Goal: Task Accomplishment & Management: Manage account settings

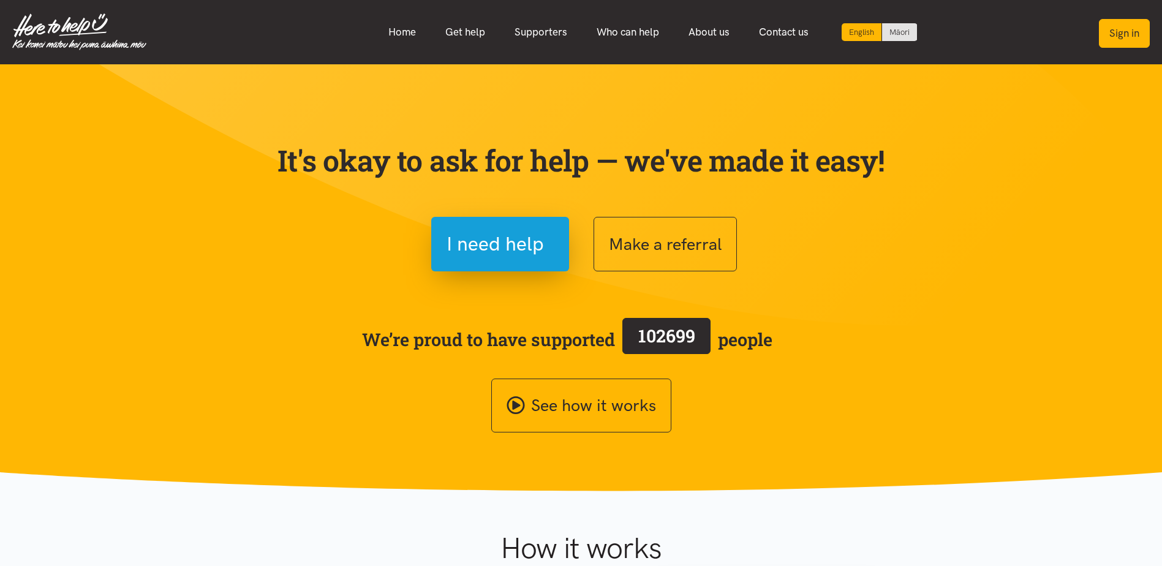
click at [1138, 35] on button "Sign in" at bounding box center [1124, 33] width 51 height 29
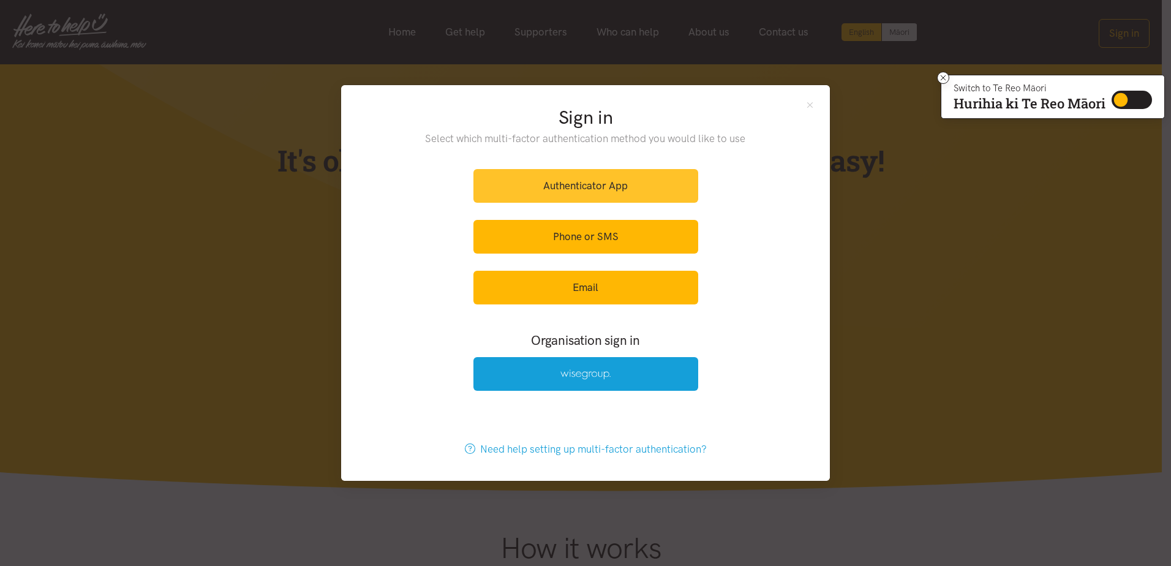
click at [618, 186] on link "Authenticator App" at bounding box center [585, 186] width 225 height 34
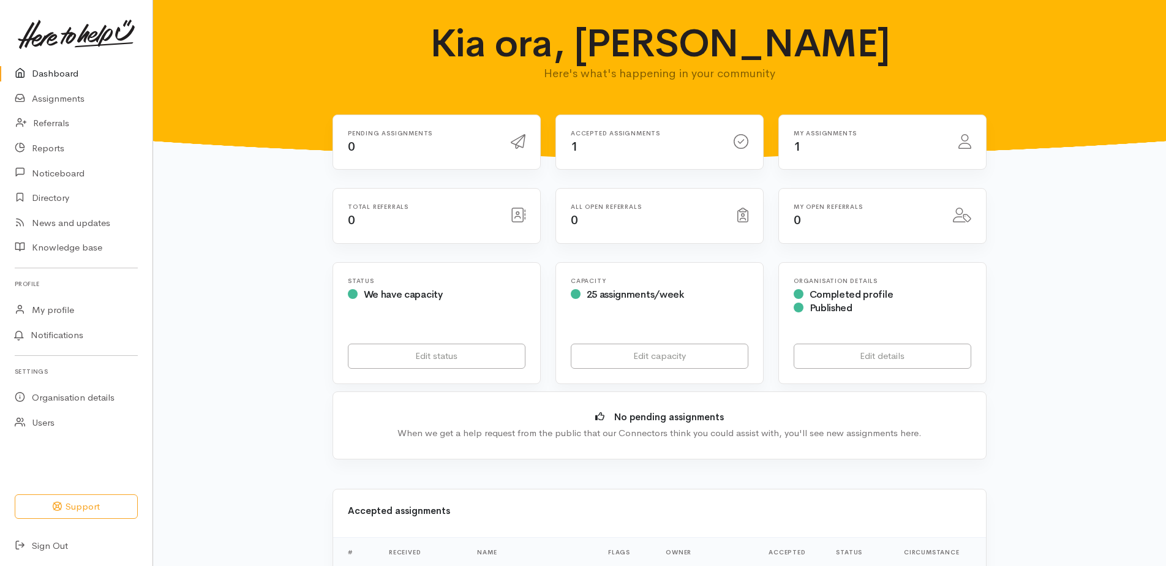
click at [863, 167] on div "My assignments 1" at bounding box center [882, 142] width 207 height 55
click at [865, 152] on div "My assignments 1" at bounding box center [868, 142] width 165 height 25
click at [653, 133] on h6 "Accepted assignments" at bounding box center [645, 133] width 148 height 7
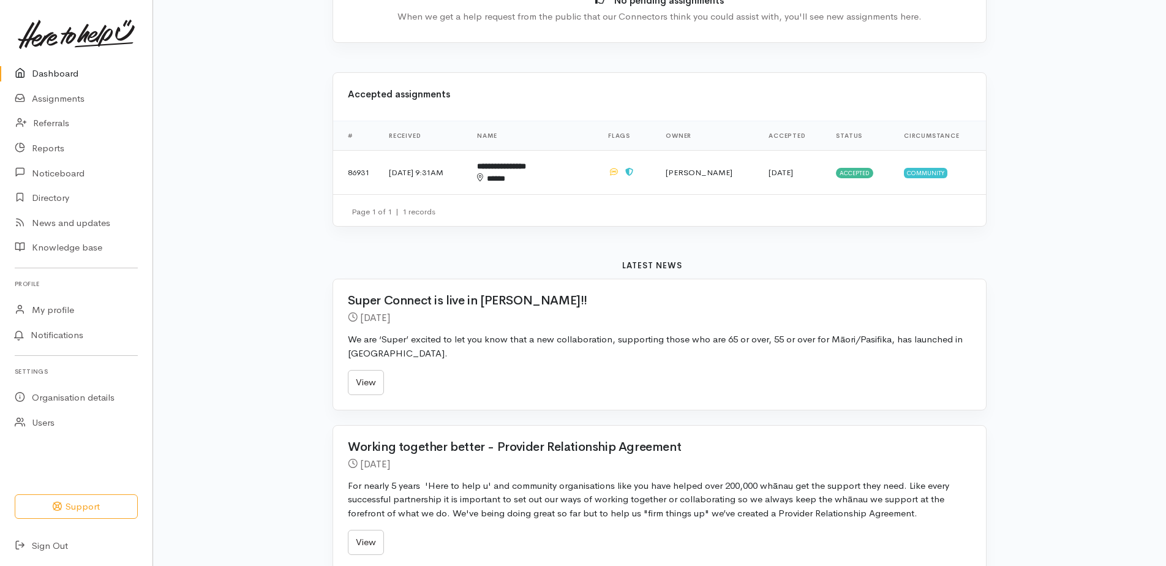
scroll to position [429, 0]
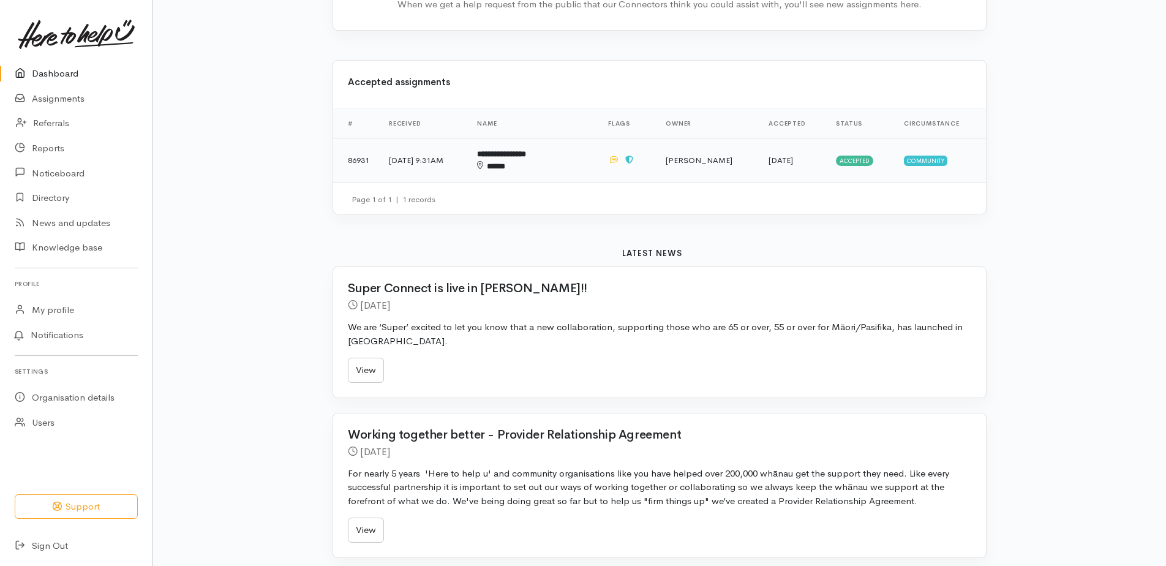
click at [408, 166] on td "[DATE] 9:31AM" at bounding box center [423, 160] width 88 height 44
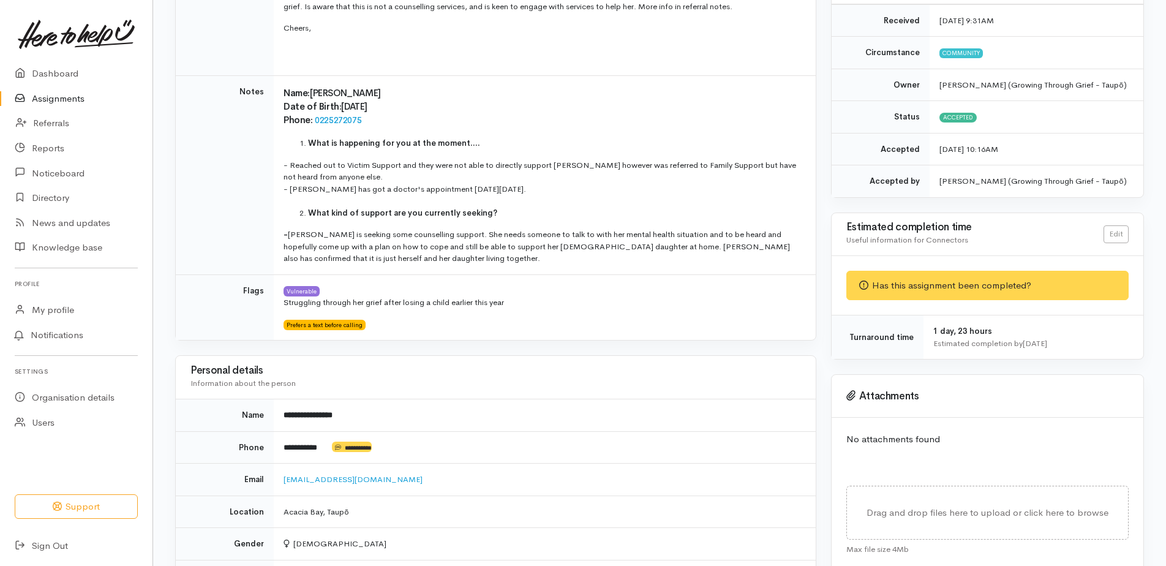
scroll to position [306, 0]
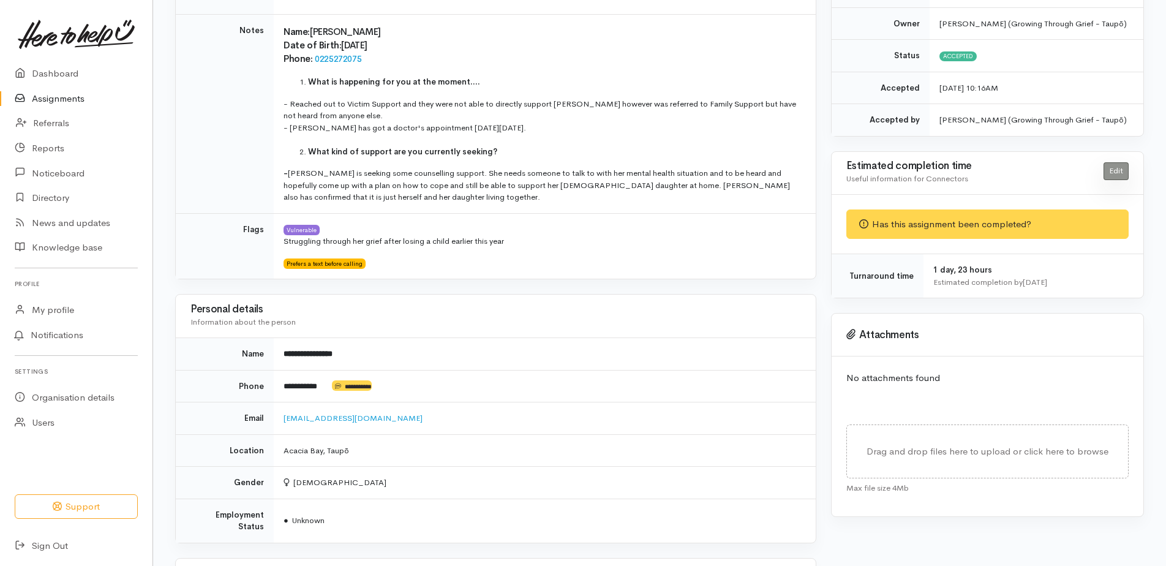
click at [1123, 178] on link "Edit" at bounding box center [1115, 171] width 25 height 18
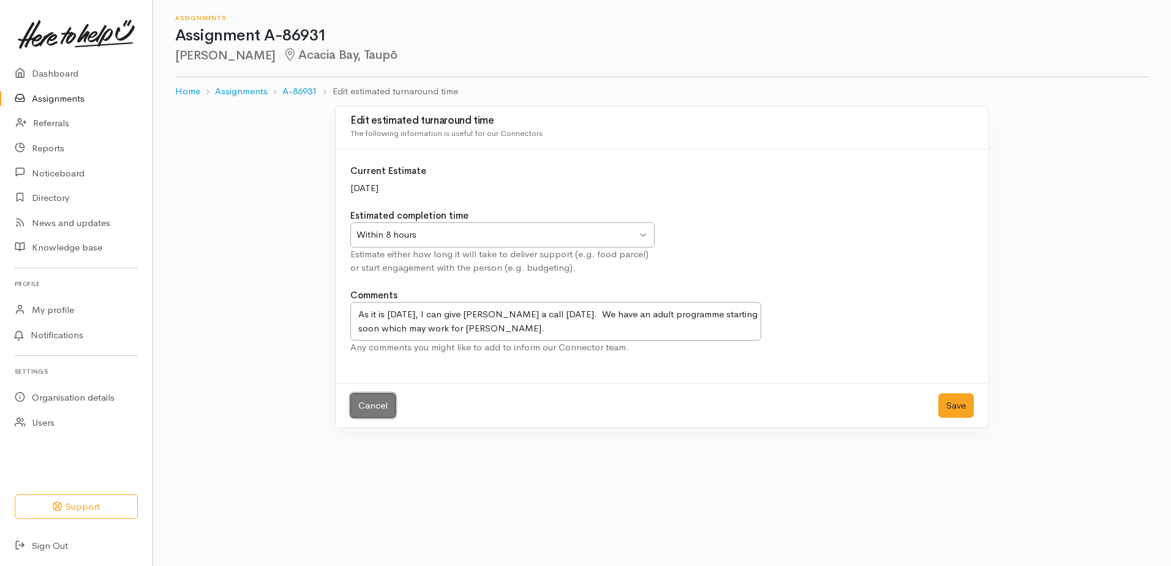
click at [365, 399] on link "Cancel" at bounding box center [372, 405] width 45 height 25
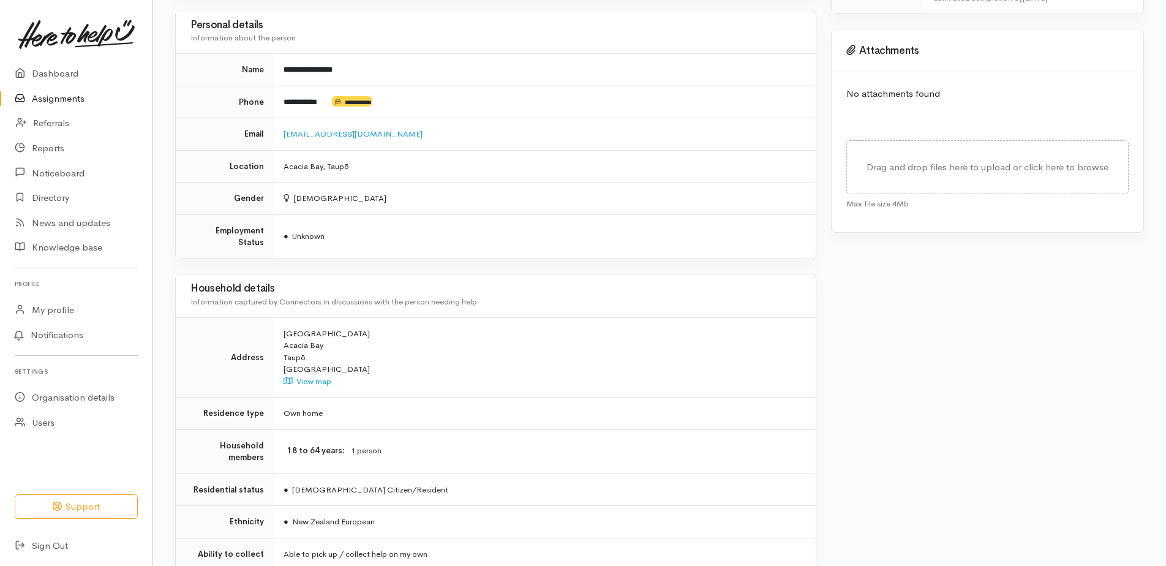
scroll to position [739, 0]
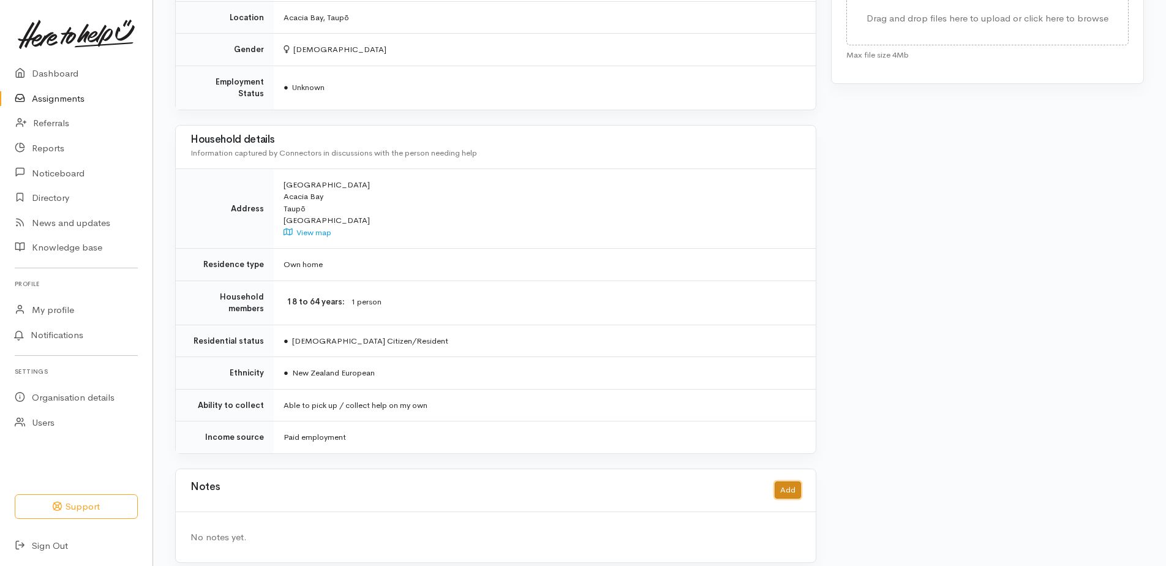
click at [793, 481] on button "Add" at bounding box center [788, 490] width 26 height 18
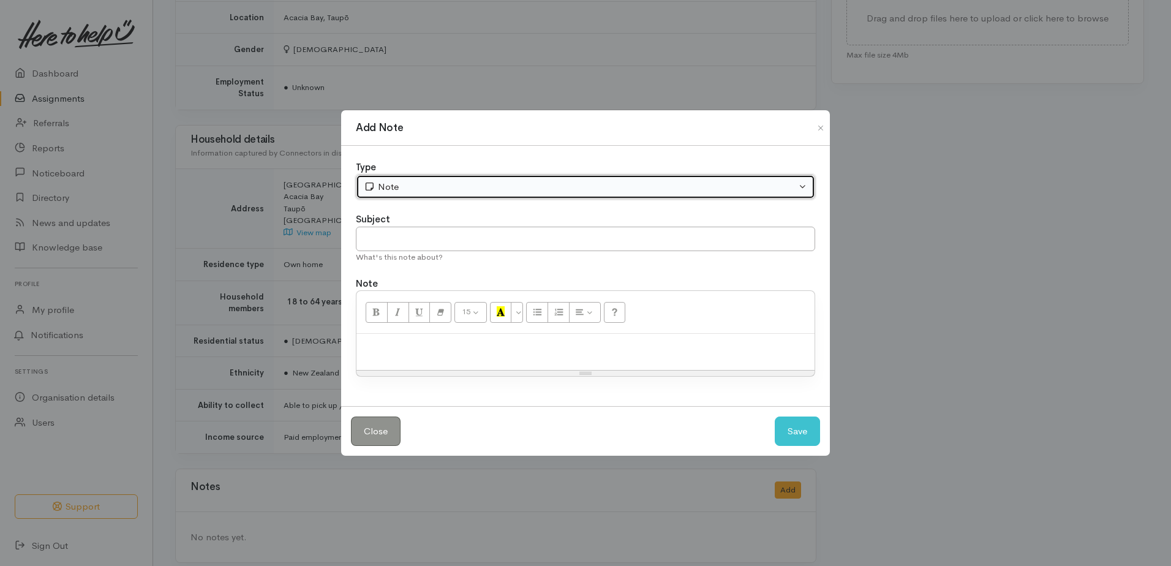
click at [410, 188] on div "Note" at bounding box center [580, 187] width 432 height 14
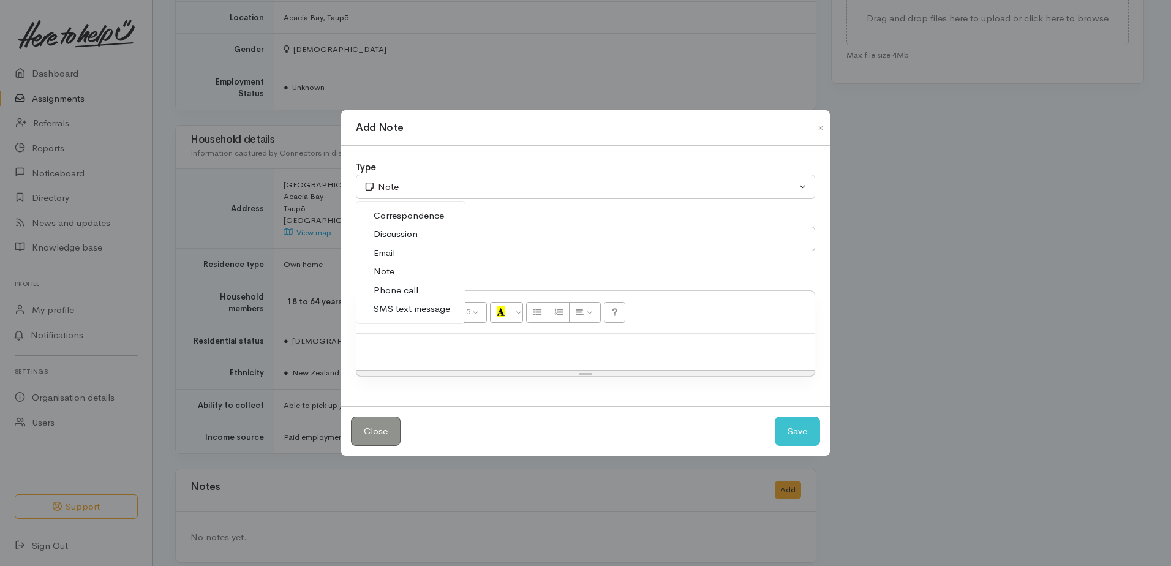
click at [424, 212] on span "Correspondence" at bounding box center [409, 216] width 70 height 14
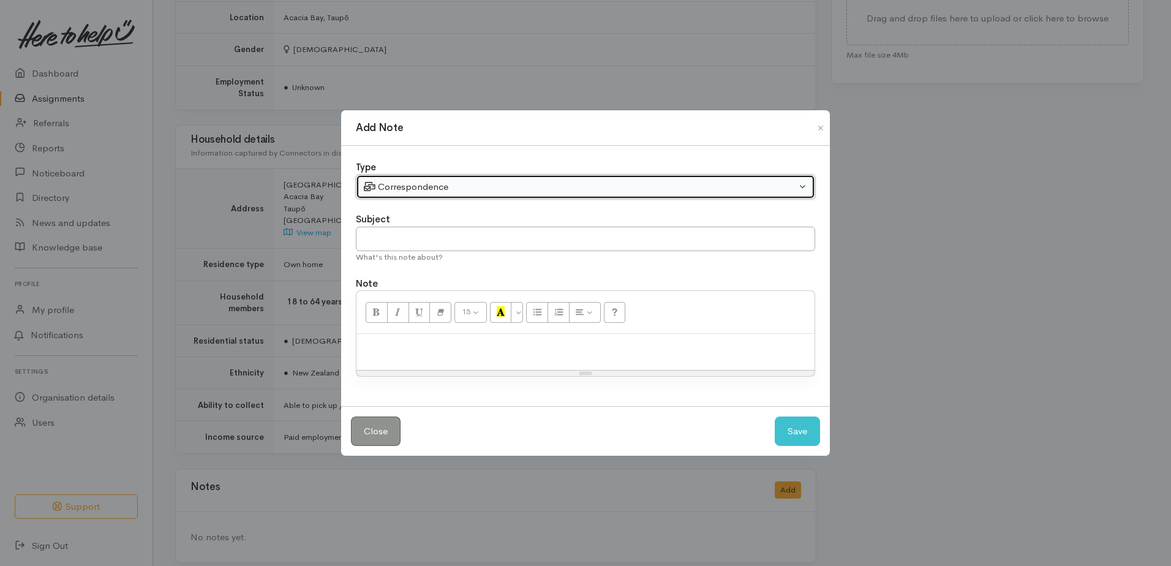
click at [789, 188] on div "Correspondence" at bounding box center [580, 187] width 432 height 14
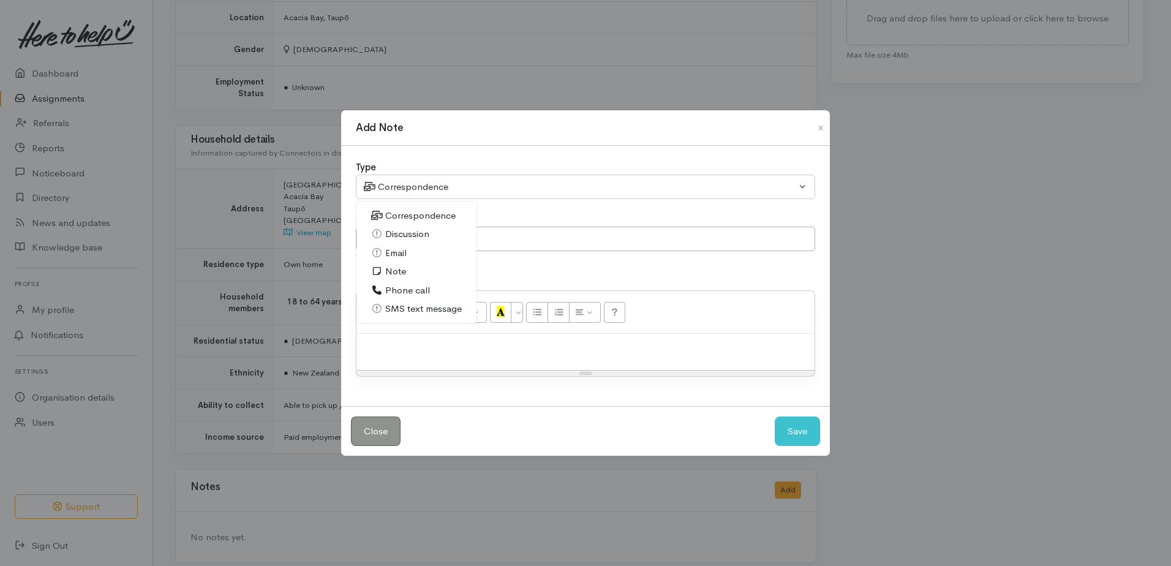
click at [410, 274] on link "Note" at bounding box center [416, 271] width 120 height 19
select select "1"
click at [417, 237] on input "text" at bounding box center [585, 239] width 459 height 25
type input "Contact with Rebecca"
click at [527, 351] on p at bounding box center [586, 347] width 446 height 14
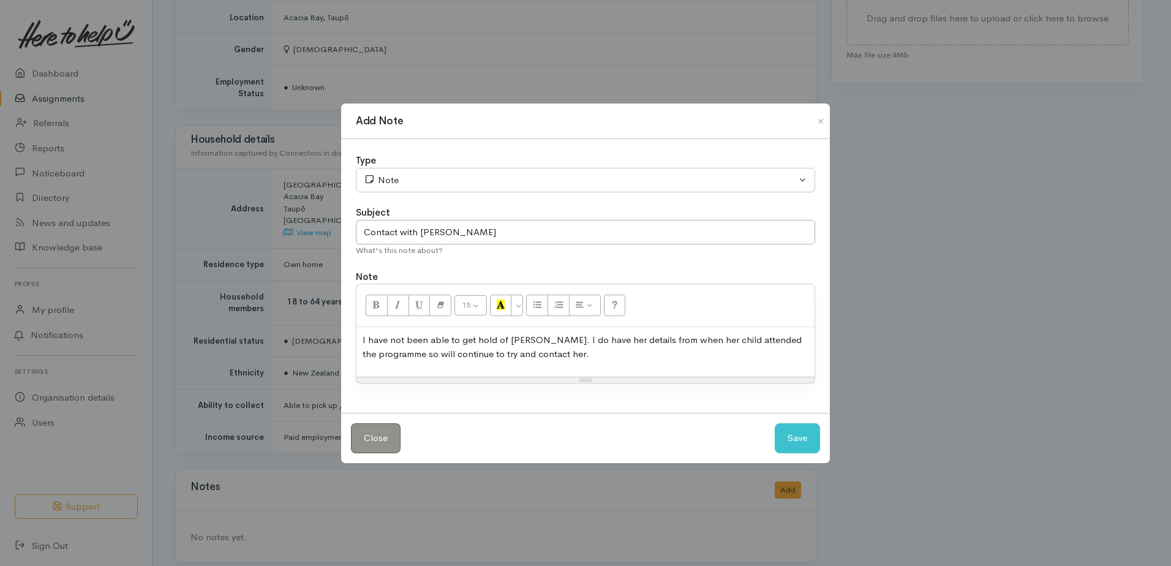
click at [413, 363] on div "I have not been able to get hold of Rebecca. I do have her details from when he…" at bounding box center [585, 352] width 458 height 50
click at [528, 440] on div "Close Save" at bounding box center [585, 438] width 489 height 50
click at [394, 435] on button "Close" at bounding box center [376, 438] width 50 height 30
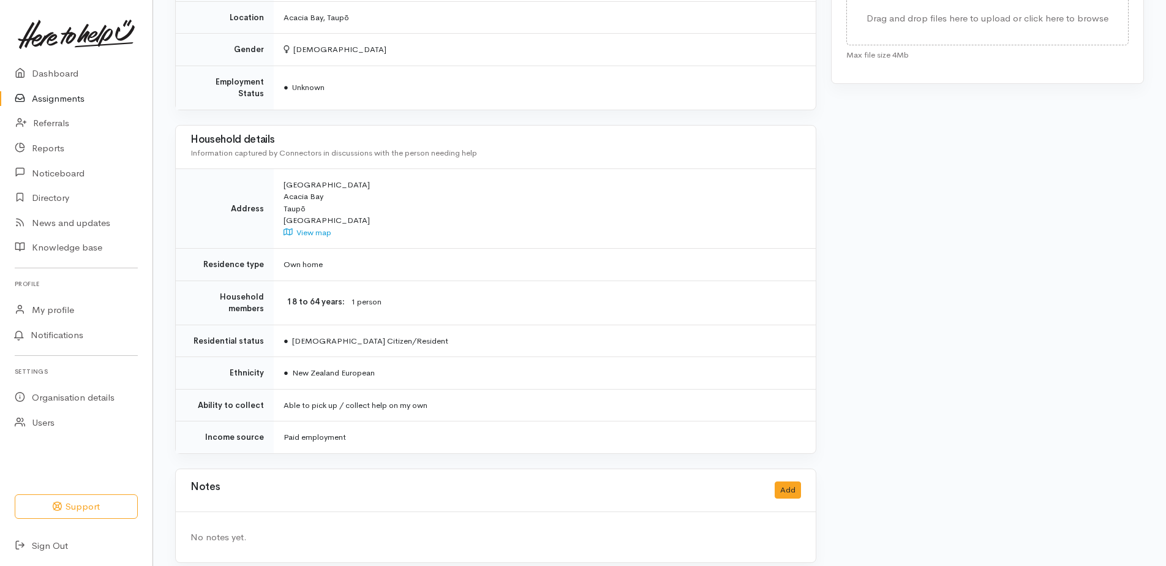
click at [94, 99] on link "Assignments" at bounding box center [76, 98] width 152 height 25
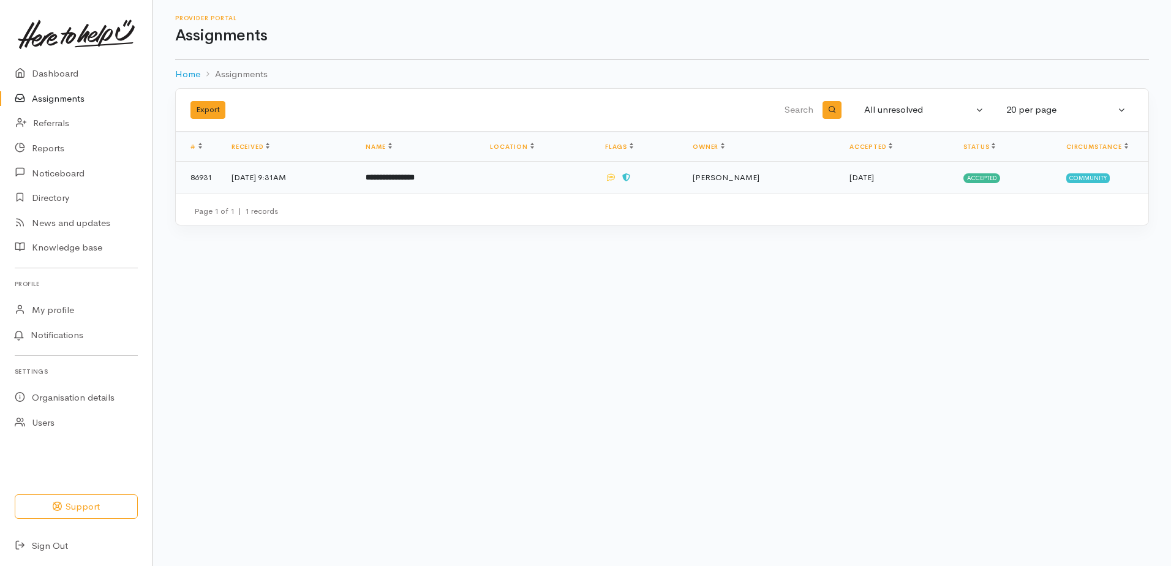
click at [415, 180] on b "**********" at bounding box center [390, 177] width 49 height 8
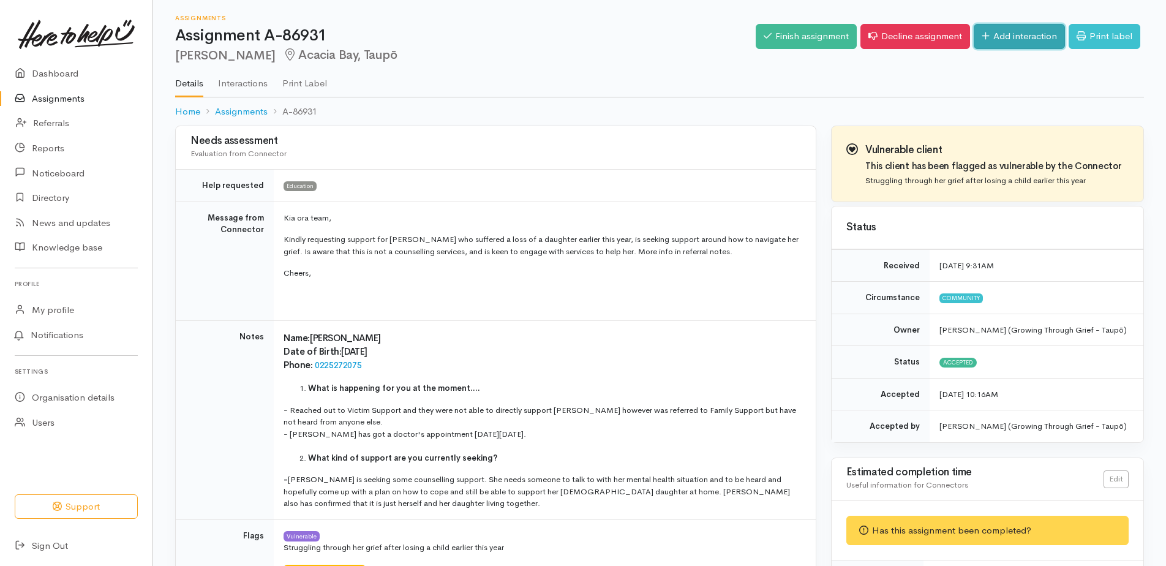
click at [993, 37] on link "Add interaction" at bounding box center [1019, 36] width 91 height 25
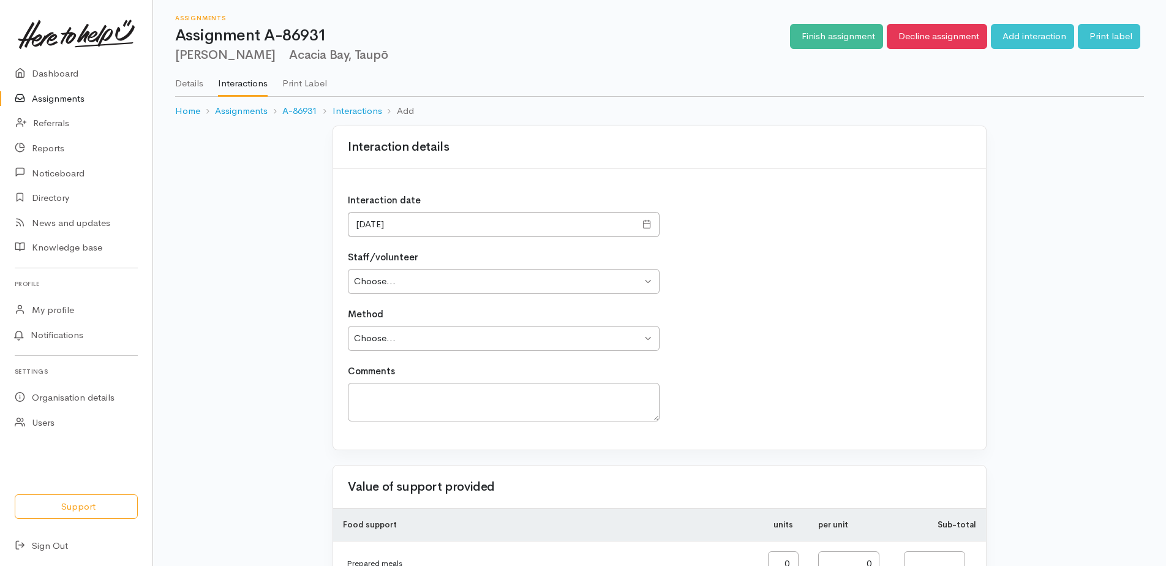
type input "0.00"
click at [626, 279] on select "Choose... Katie Mawson Sandie Speeden" at bounding box center [504, 281] width 312 height 25
click at [609, 345] on select "Choose... Phone Visit Other" at bounding box center [504, 338] width 312 height 25
click at [607, 345] on select "Choose... Phone Visit Other" at bounding box center [504, 338] width 312 height 25
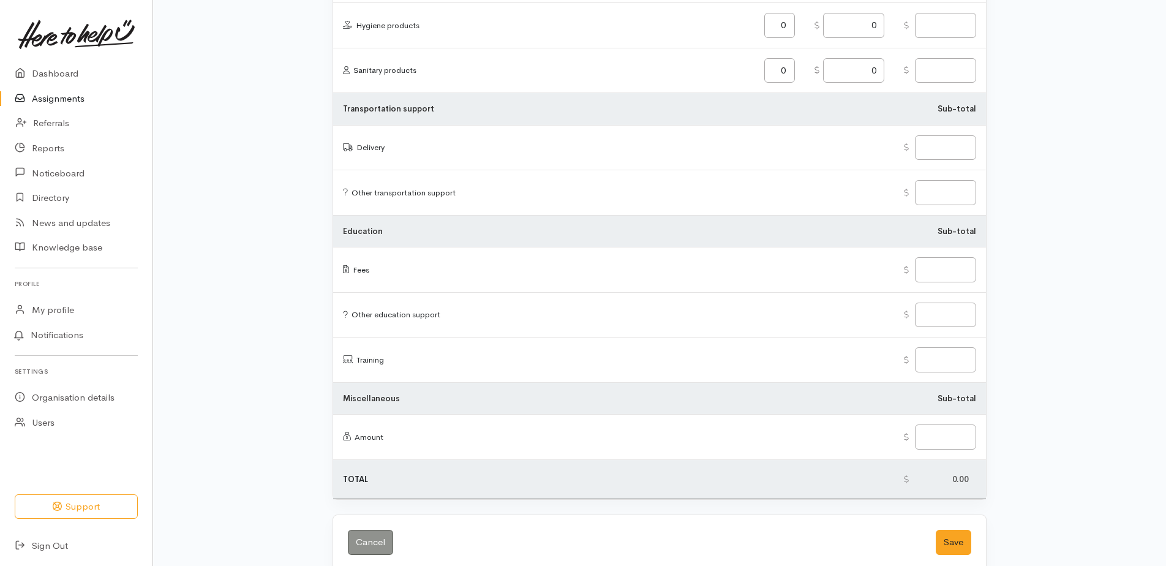
scroll to position [1406, 0]
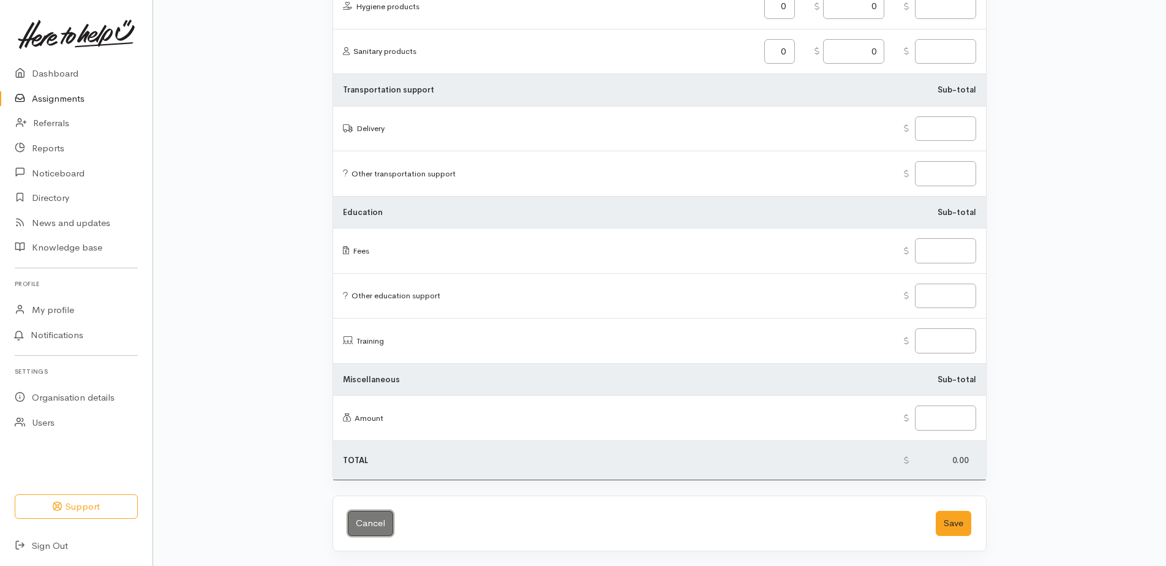
click at [370, 525] on link "Cancel" at bounding box center [370, 523] width 45 height 25
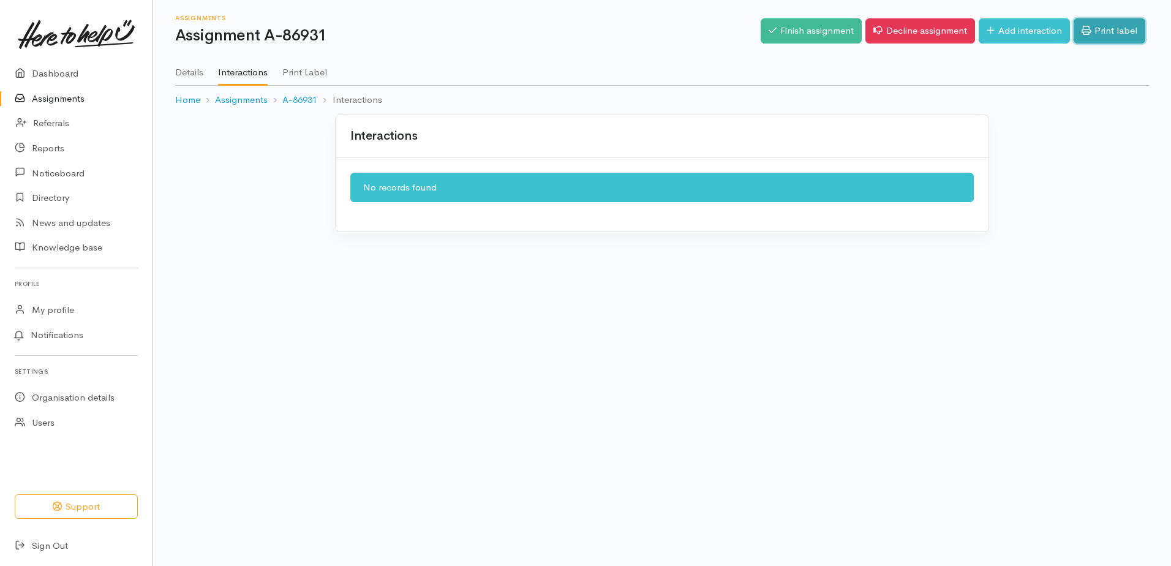
click at [1088, 39] on link "Print label" at bounding box center [1109, 30] width 72 height 25
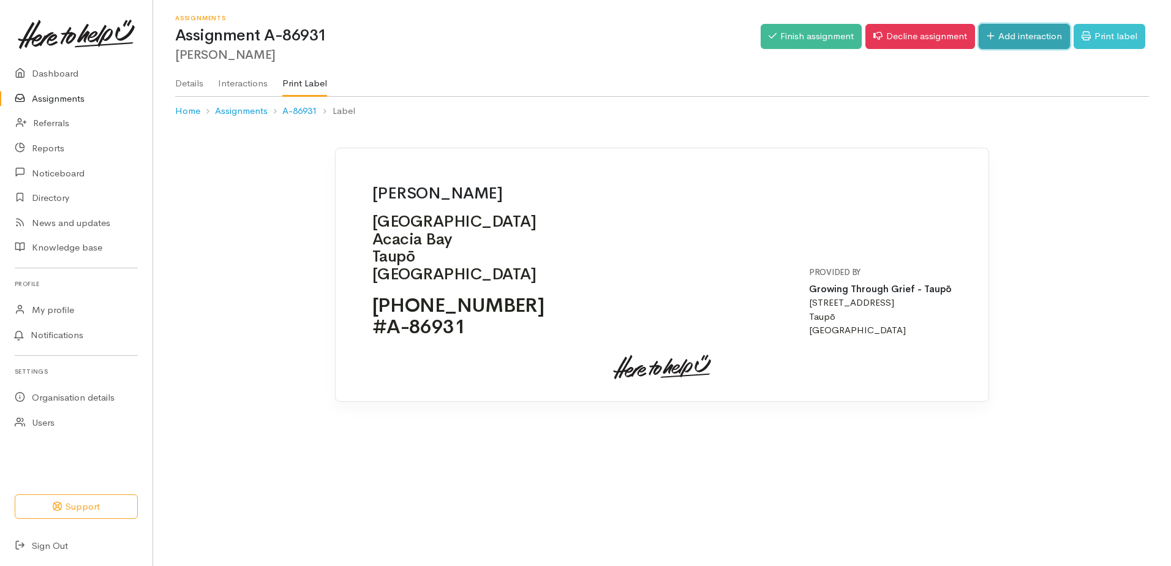
click at [1040, 35] on link "Add interaction" at bounding box center [1024, 36] width 91 height 25
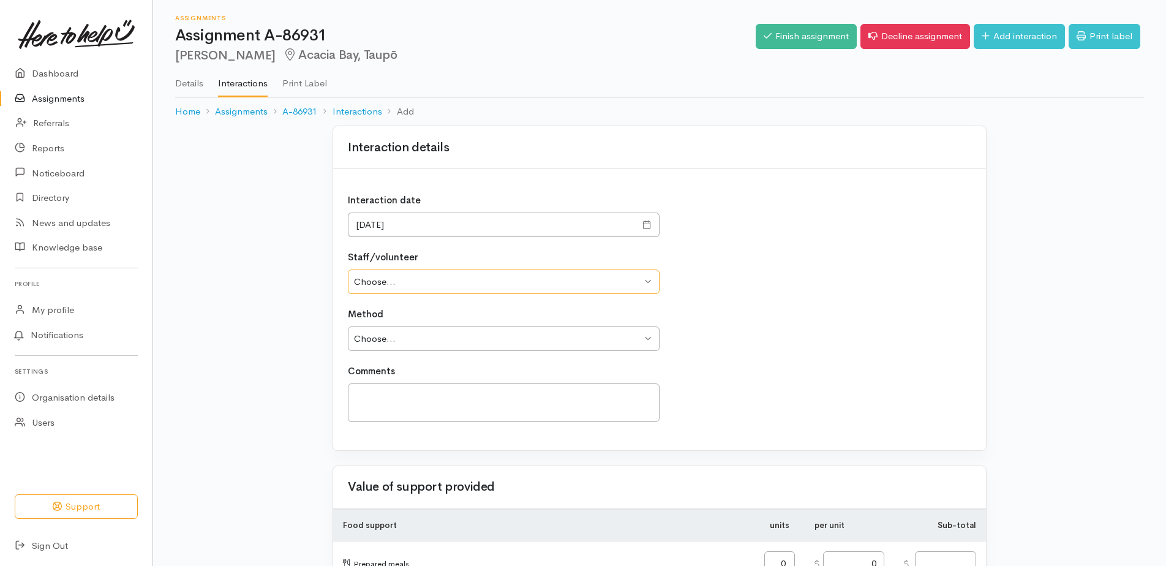
click at [488, 285] on select "Choose... [PERSON_NAME] [PERSON_NAME]" at bounding box center [504, 281] width 312 height 25
select select "2132"
click at [348, 269] on select "Choose... [PERSON_NAME] [PERSON_NAME]" at bounding box center [504, 281] width 312 height 25
click at [457, 355] on div "Interaction date [DATE] Staff/volunteer Choose... [PERSON_NAME] [PERSON_NAME] M…" at bounding box center [659, 309] width 653 height 281
click at [461, 342] on select "Choose... Phone Visit Other" at bounding box center [504, 338] width 312 height 25
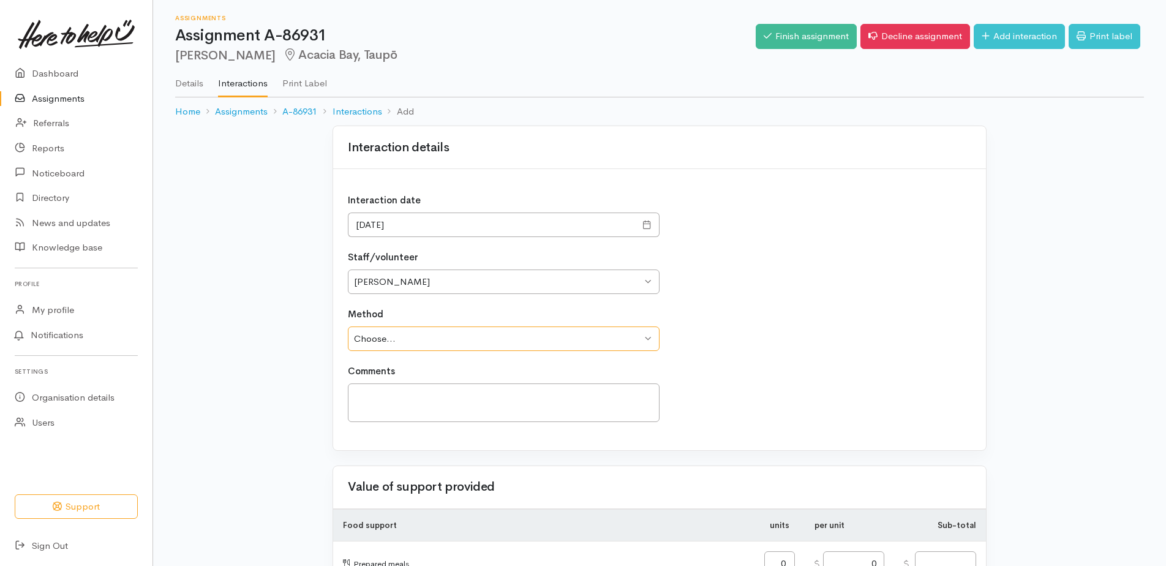
select select "3"
click at [348, 326] on select "Choose... Phone Visit Other" at bounding box center [504, 338] width 312 height 25
click at [438, 399] on textarea at bounding box center [504, 402] width 312 height 39
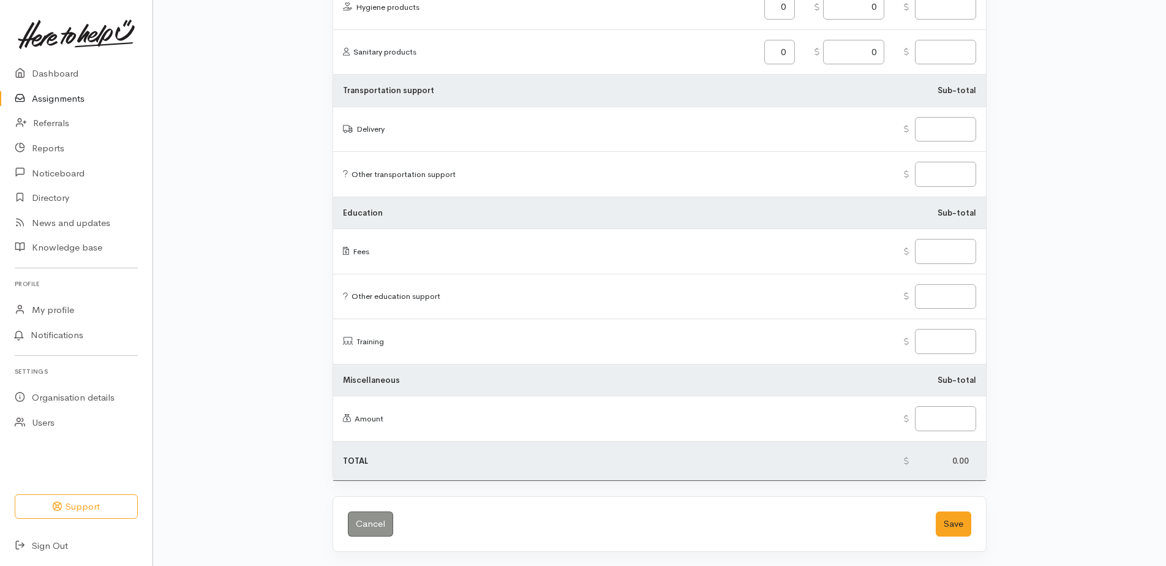
scroll to position [1406, 0]
type textarea "I haven't been able to get hold of [PERSON_NAME]. Will close this assignment bu…"
click at [950, 519] on button "Save" at bounding box center [954, 523] width 36 height 25
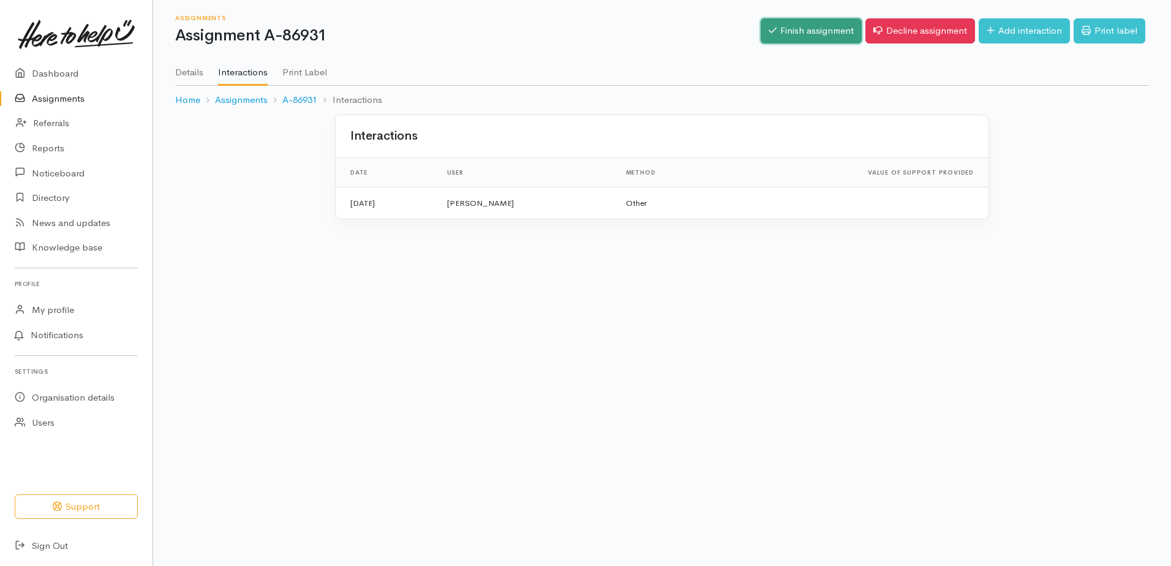
click at [835, 28] on link "Finish assignment" at bounding box center [811, 30] width 101 height 25
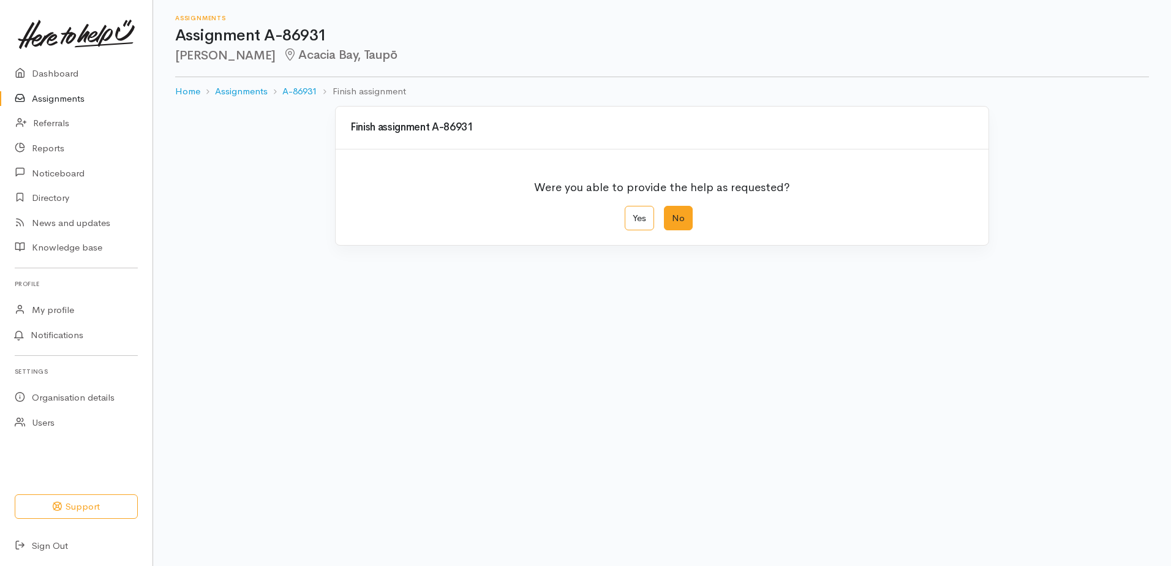
click at [677, 224] on label "No" at bounding box center [678, 218] width 29 height 25
click at [672, 214] on input "No" at bounding box center [668, 210] width 8 height 8
radio input "true"
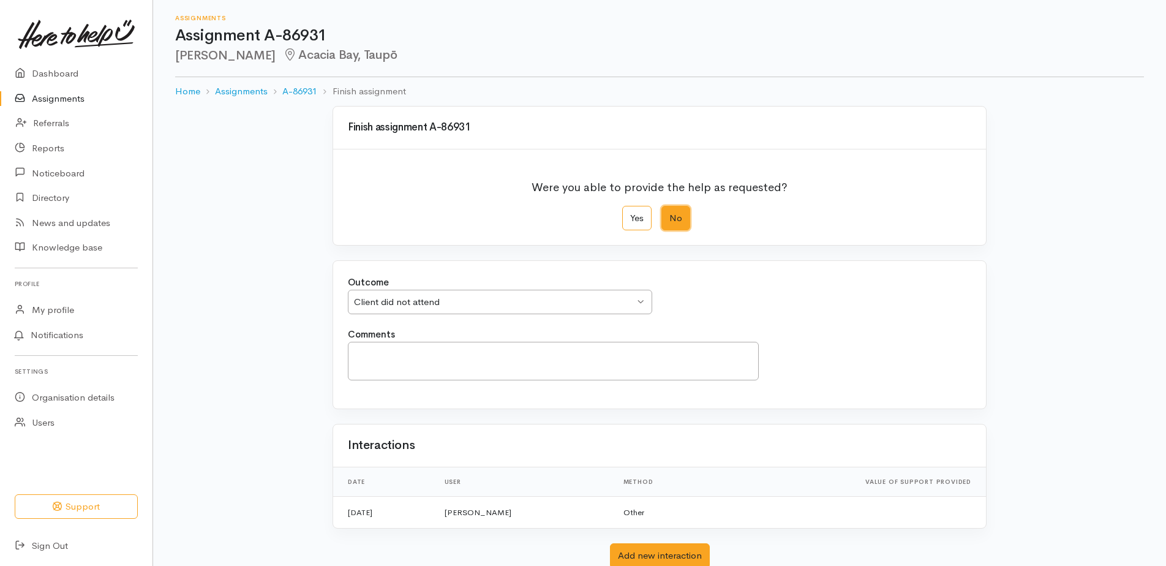
click at [563, 309] on div "Client did not attend Client did not attend" at bounding box center [500, 302] width 304 height 25
click at [452, 368] on textarea "Comments" at bounding box center [553, 361] width 411 height 39
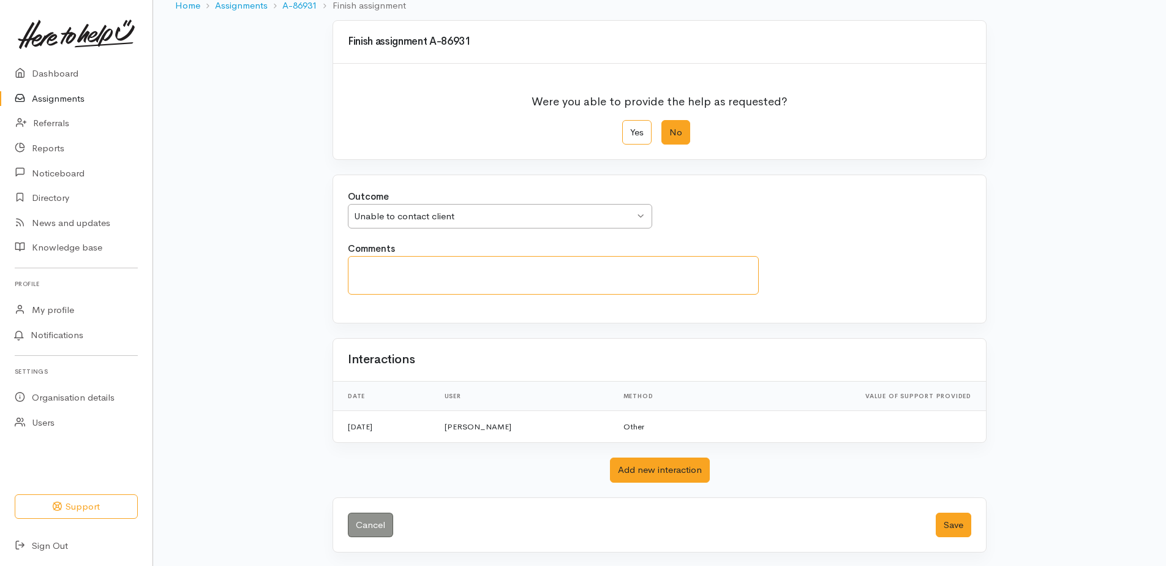
scroll to position [87, 0]
click at [636, 426] on td "Other" at bounding box center [665, 425] width 102 height 32
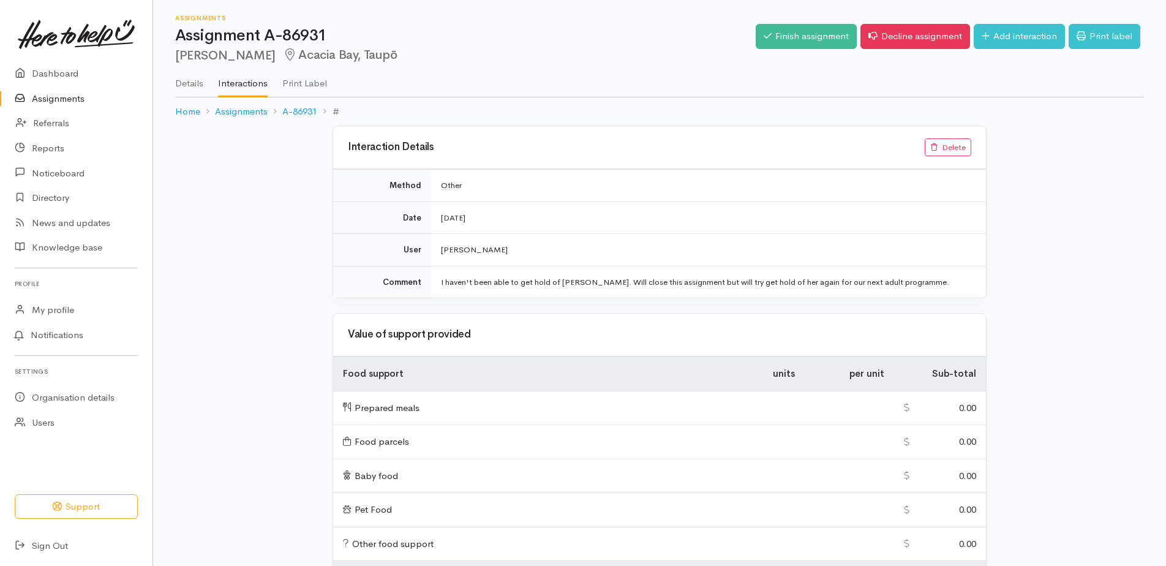
click at [496, 286] on td "I haven't been able to get hold of [PERSON_NAME]. Will close this assignment bu…" at bounding box center [708, 282] width 555 height 32
drag, startPoint x: 442, startPoint y: 284, endPoint x: 971, endPoint y: 293, distance: 529.2
click at [971, 293] on td "I haven't been able to get hold of [PERSON_NAME]. Will close this assignment bu…" at bounding box center [708, 282] width 555 height 32
copy td "I haven't been able to get hold of [PERSON_NAME]. Will close this assignment bu…"
click at [955, 149] on button "Delete" at bounding box center [948, 147] width 47 height 18
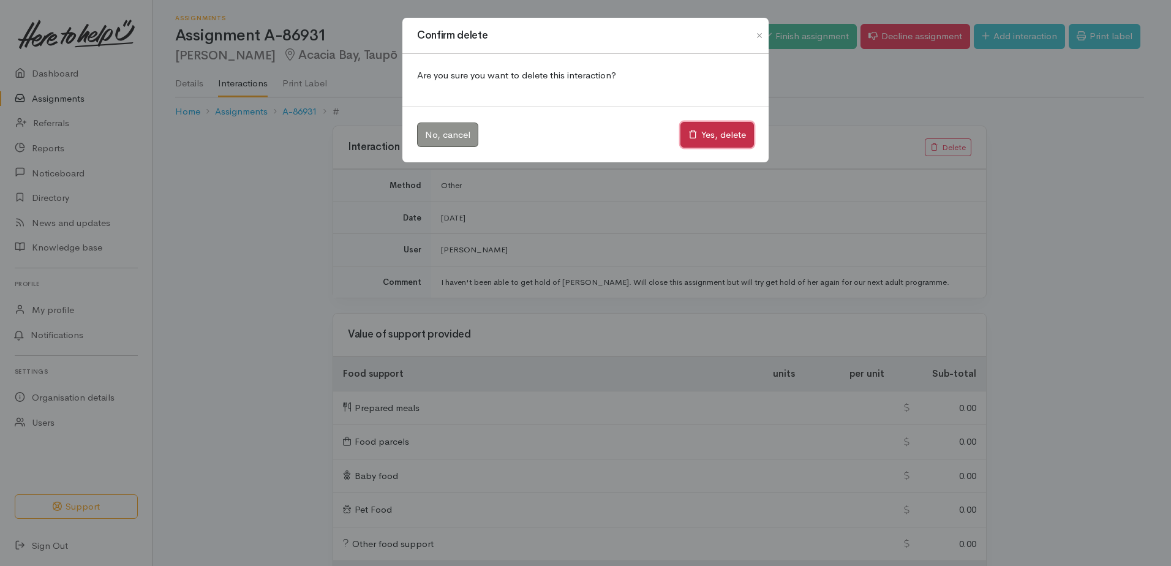
click at [745, 138] on button "Yes, delete" at bounding box center [716, 135] width 73 height 26
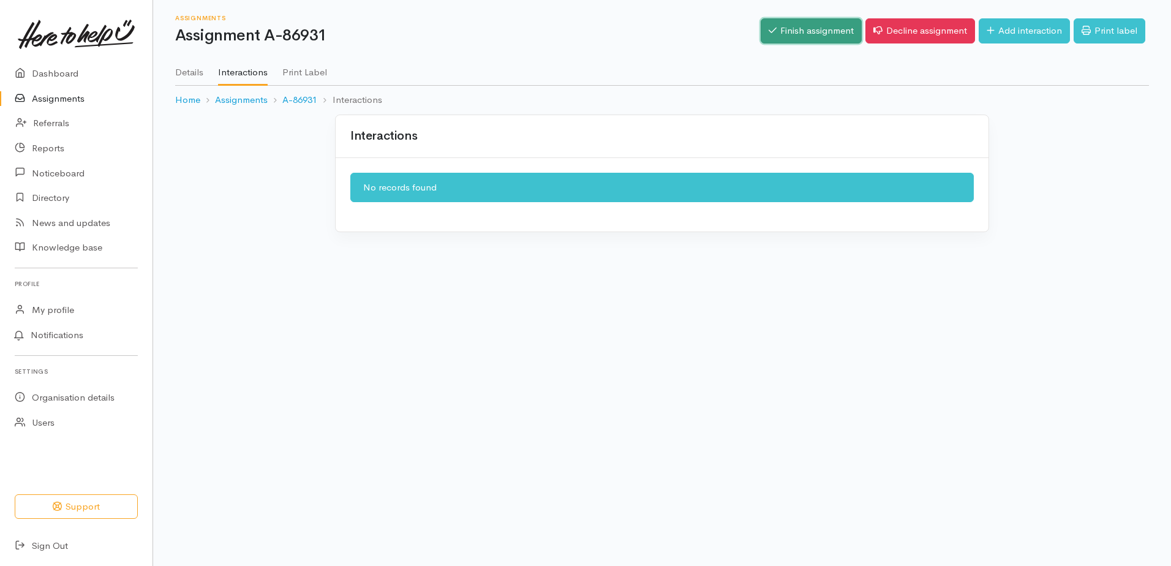
click at [799, 34] on link "Finish assignment" at bounding box center [811, 30] width 101 height 25
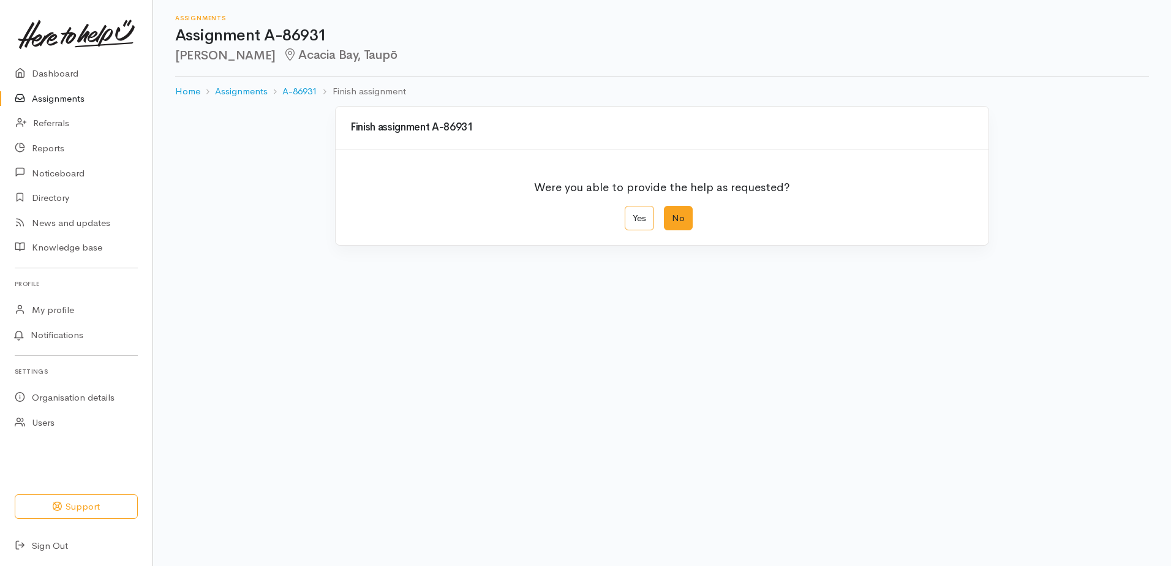
click at [685, 218] on label "No" at bounding box center [678, 218] width 29 height 25
click at [672, 214] on input "No" at bounding box center [668, 210] width 8 height 8
radio input "true"
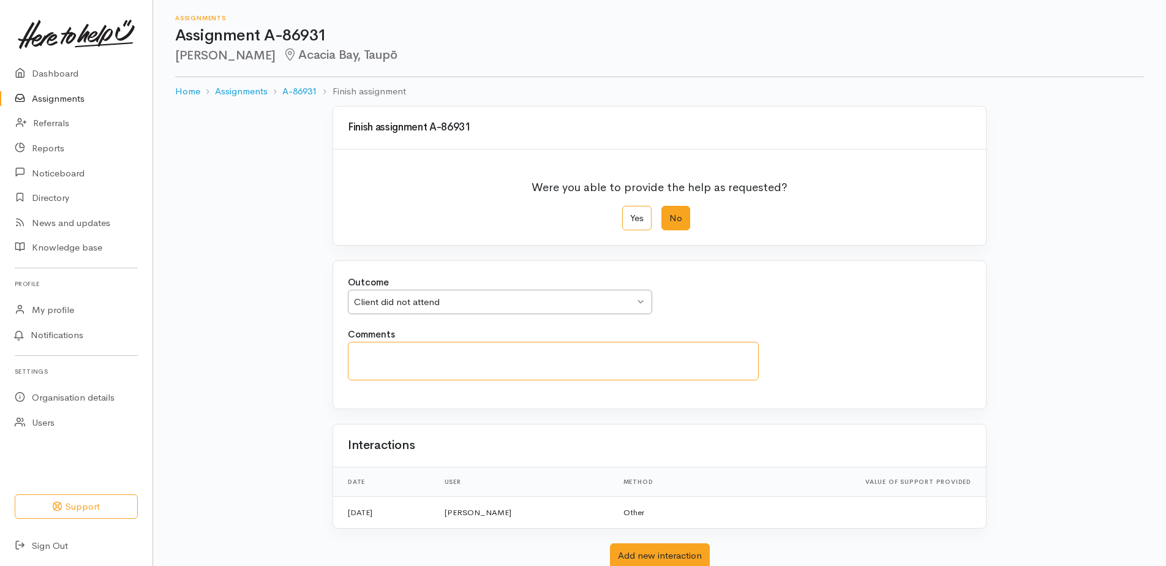
click at [463, 358] on textarea "Comments" at bounding box center [553, 361] width 411 height 39
paste textarea "I haven't been able to get hold of [PERSON_NAME]. Will close this assignment bu…"
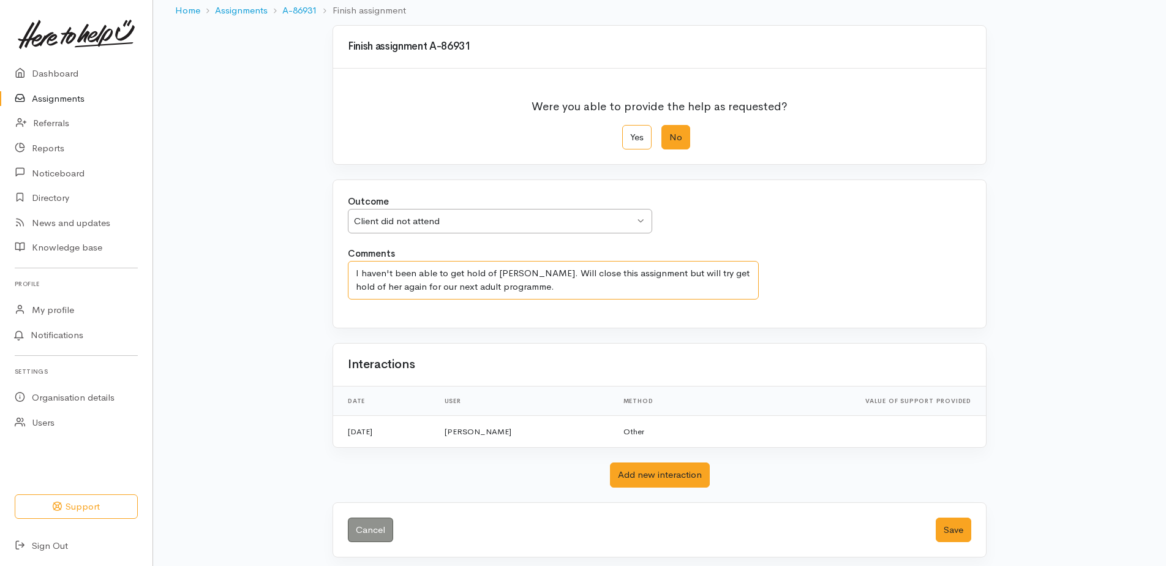
scroll to position [87, 0]
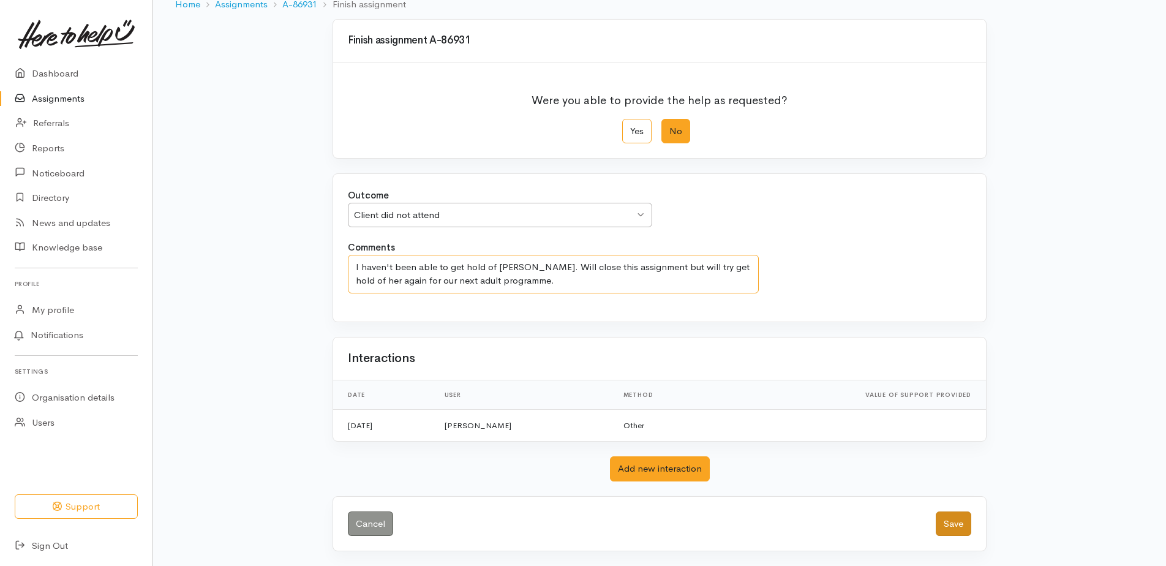
type textarea "I haven't been able to get hold of [PERSON_NAME]. Will close this assignment bu…"
click at [950, 521] on button "Save" at bounding box center [954, 523] width 36 height 25
